Goal: Check status

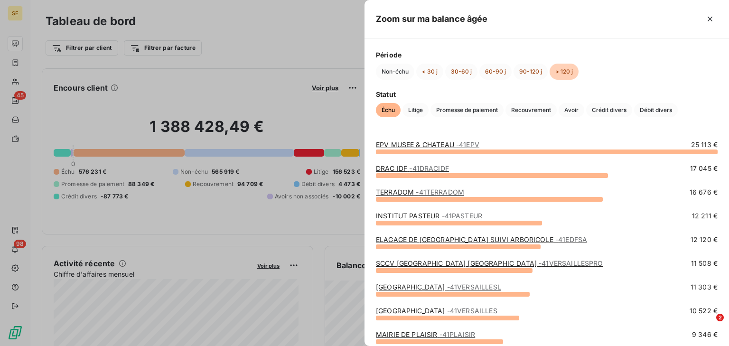
click at [418, 145] on link "EPV MUSEE & CHATEAU - 41EPV" at bounding box center [427, 144] width 103 height 8
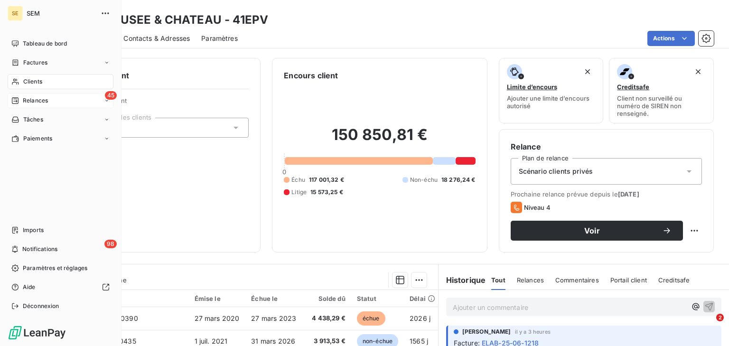
click at [27, 101] on span "Relances" at bounding box center [35, 100] width 25 height 9
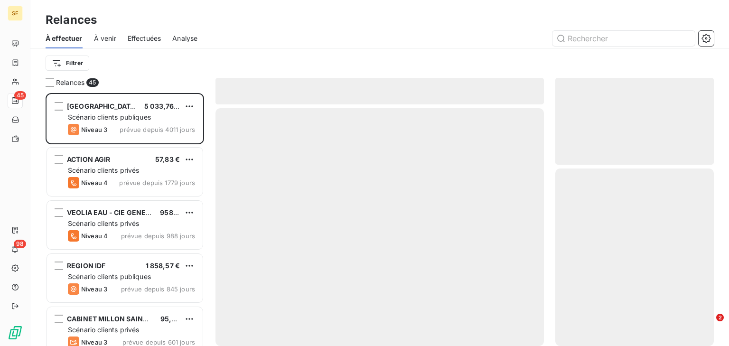
scroll to position [247, 152]
click at [146, 38] on span "Effectuées" at bounding box center [145, 38] width 34 height 9
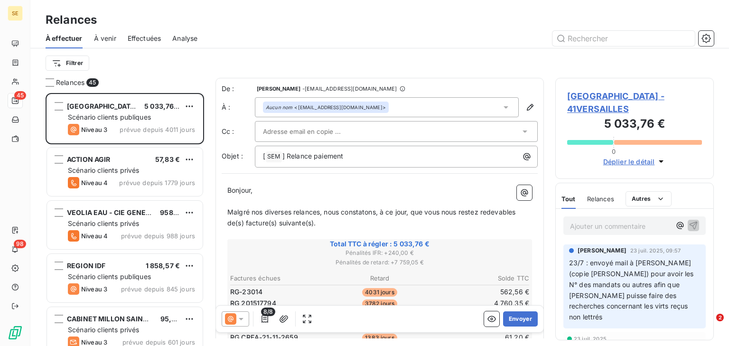
click at [129, 38] on span "Effectuées" at bounding box center [145, 38] width 34 height 9
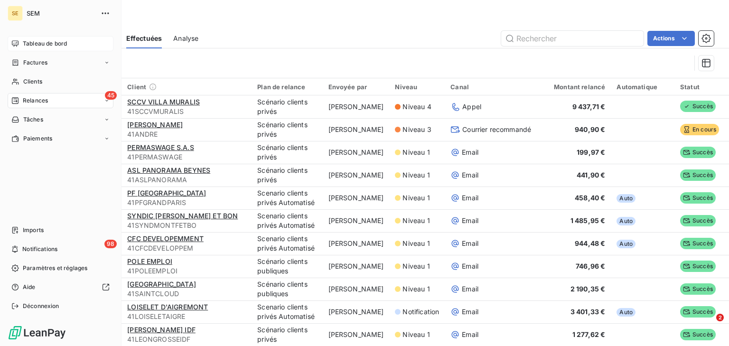
click at [21, 40] on div "Tableau de bord" at bounding box center [61, 43] width 106 height 15
